Goal: Task Accomplishment & Management: Use online tool/utility

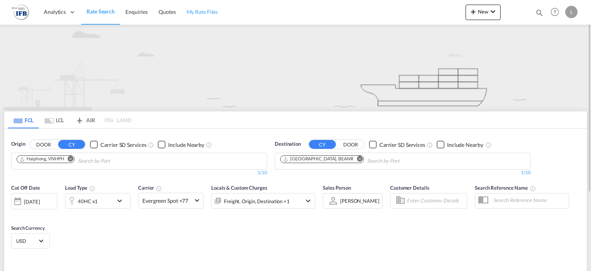
click at [195, 13] on span "My Rate Files" at bounding box center [203, 11] width 32 height 7
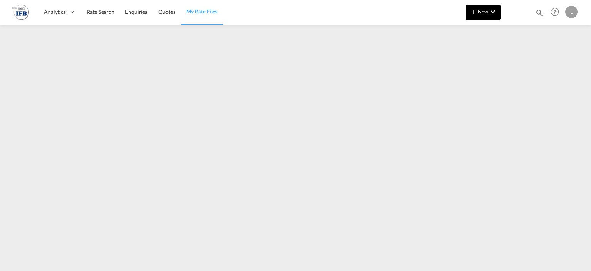
click at [472, 18] on button "New" at bounding box center [483, 12] width 35 height 15
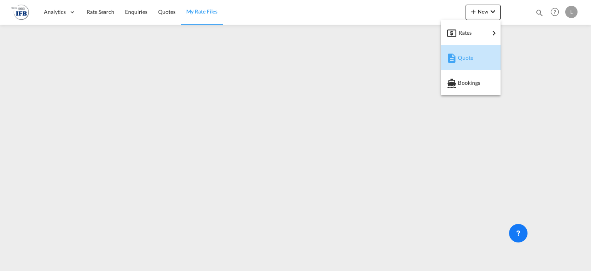
click at [474, 60] on div "Quote" at bounding box center [472, 57] width 28 height 19
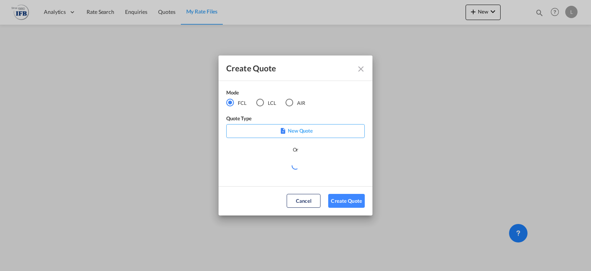
click at [357, 72] on md-icon "Close dialog" at bounding box center [361, 68] width 9 height 9
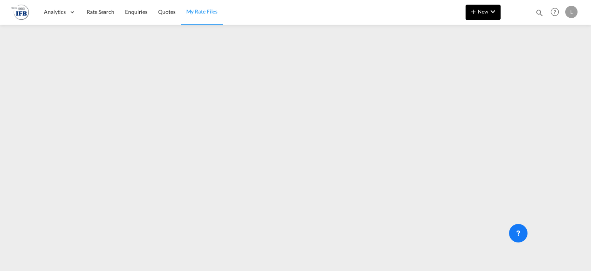
click at [474, 8] on md-icon "icon-plus 400-fg" at bounding box center [473, 11] width 9 height 9
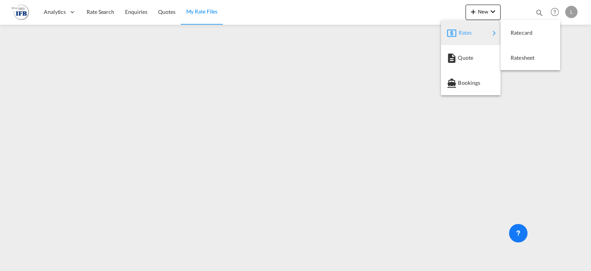
click at [481, 34] on div "Rates" at bounding box center [474, 32] width 31 height 19
click at [519, 62] on div "Ratesheet" at bounding box center [525, 57] width 28 height 19
